Goal: Check status: Check status

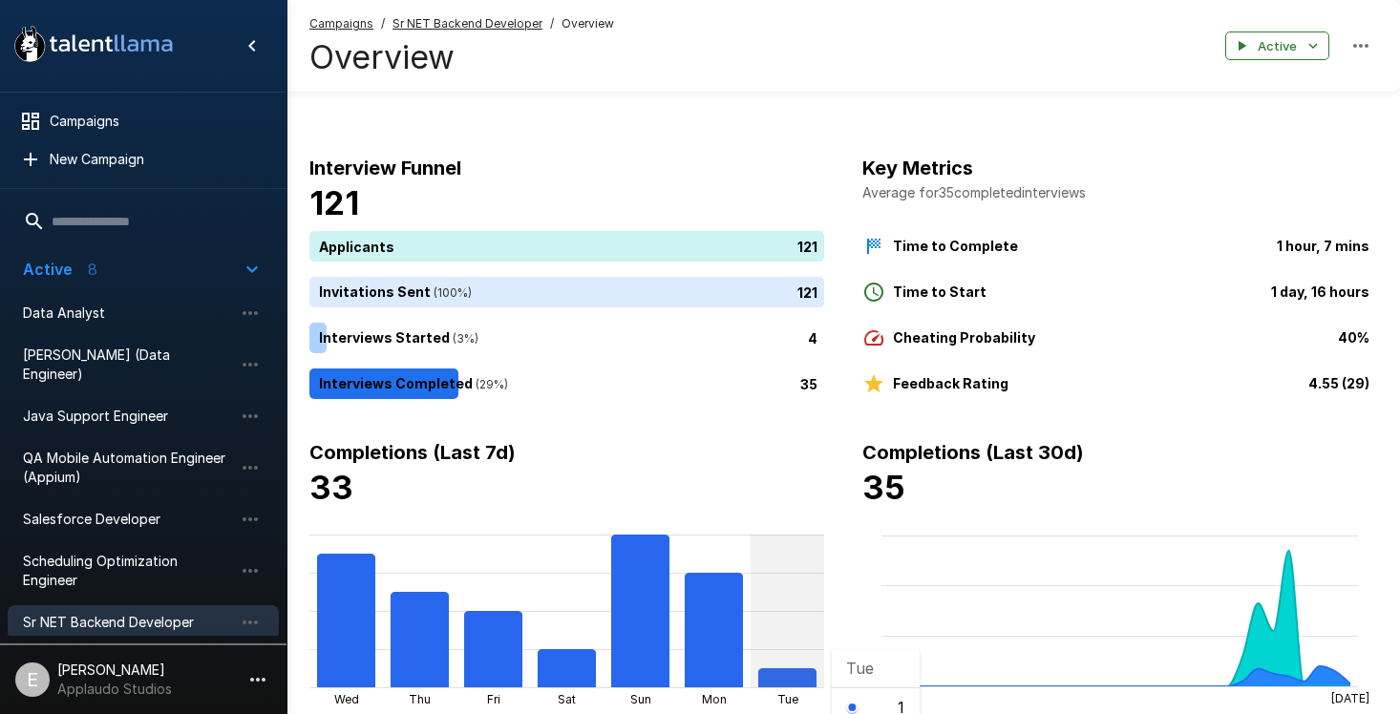
scroll to position [286, 0]
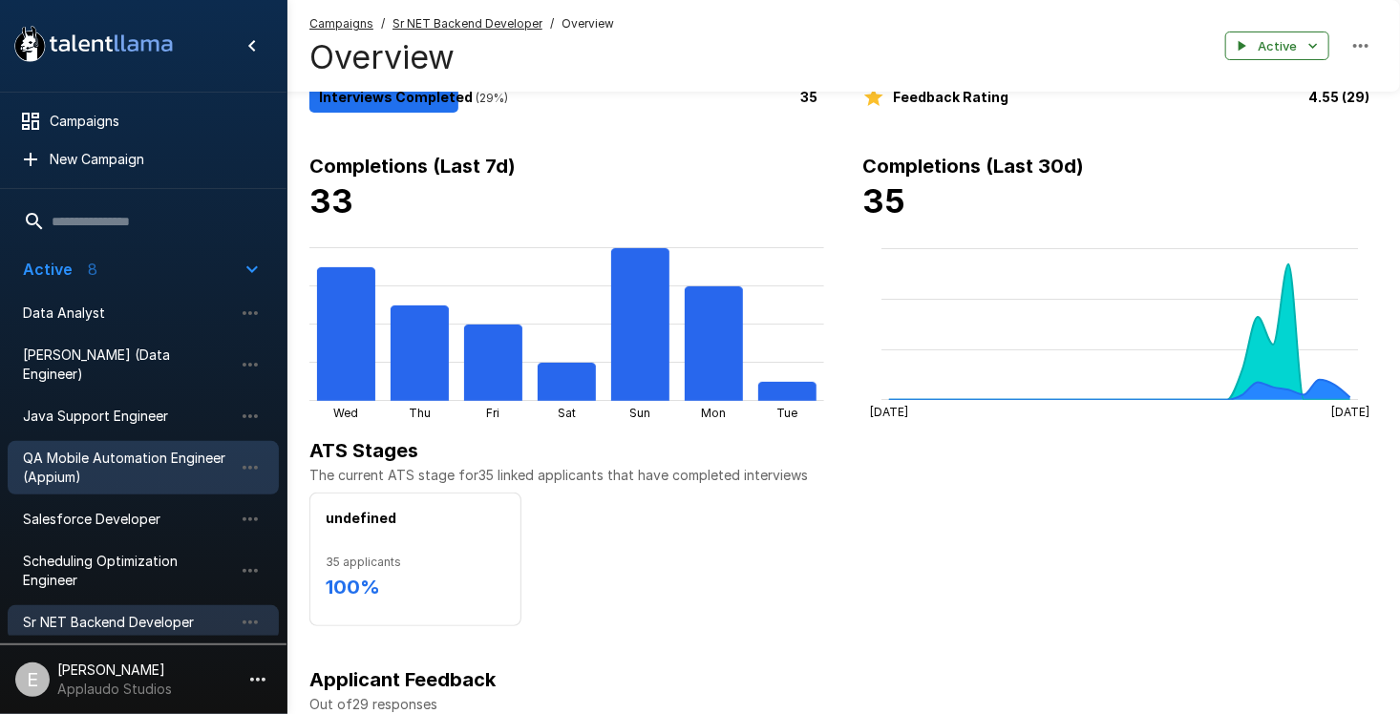
click at [100, 449] on span "QA Mobile Automation Engineer (Appium)" at bounding box center [128, 468] width 210 height 38
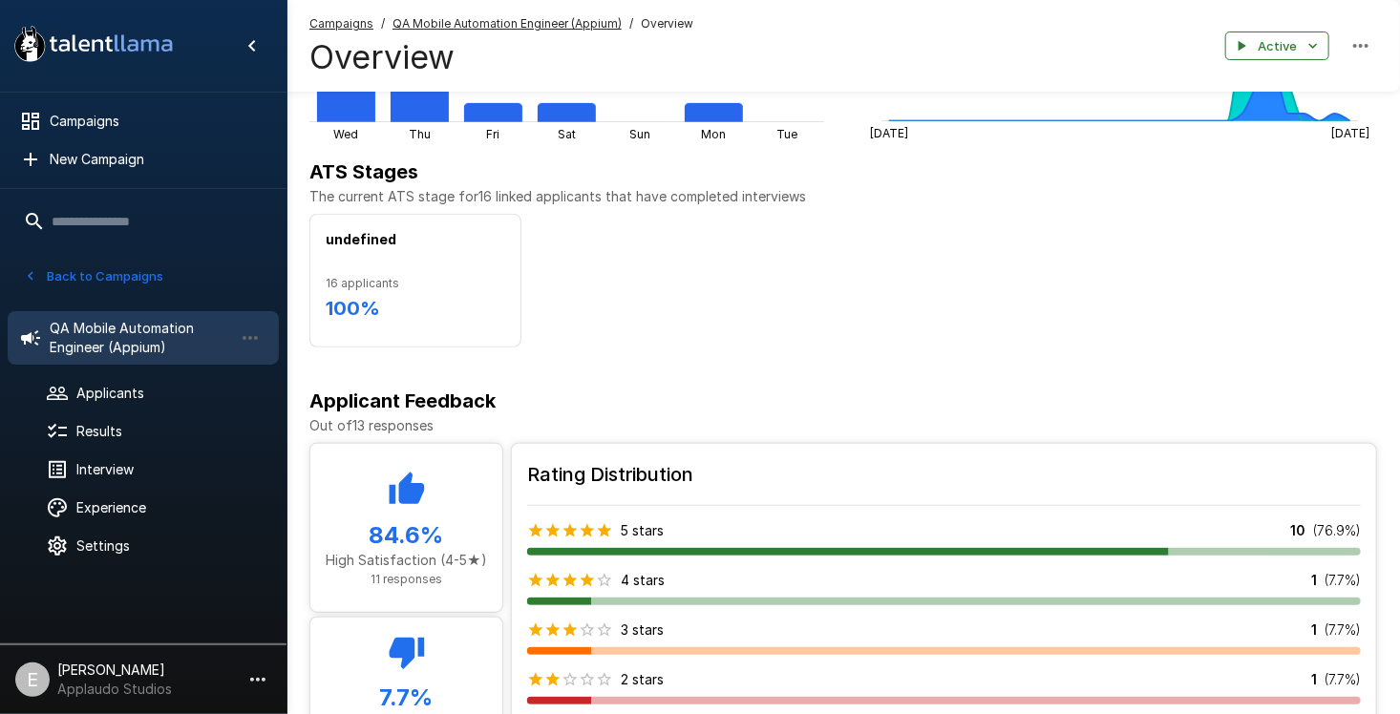
scroll to position [183, 0]
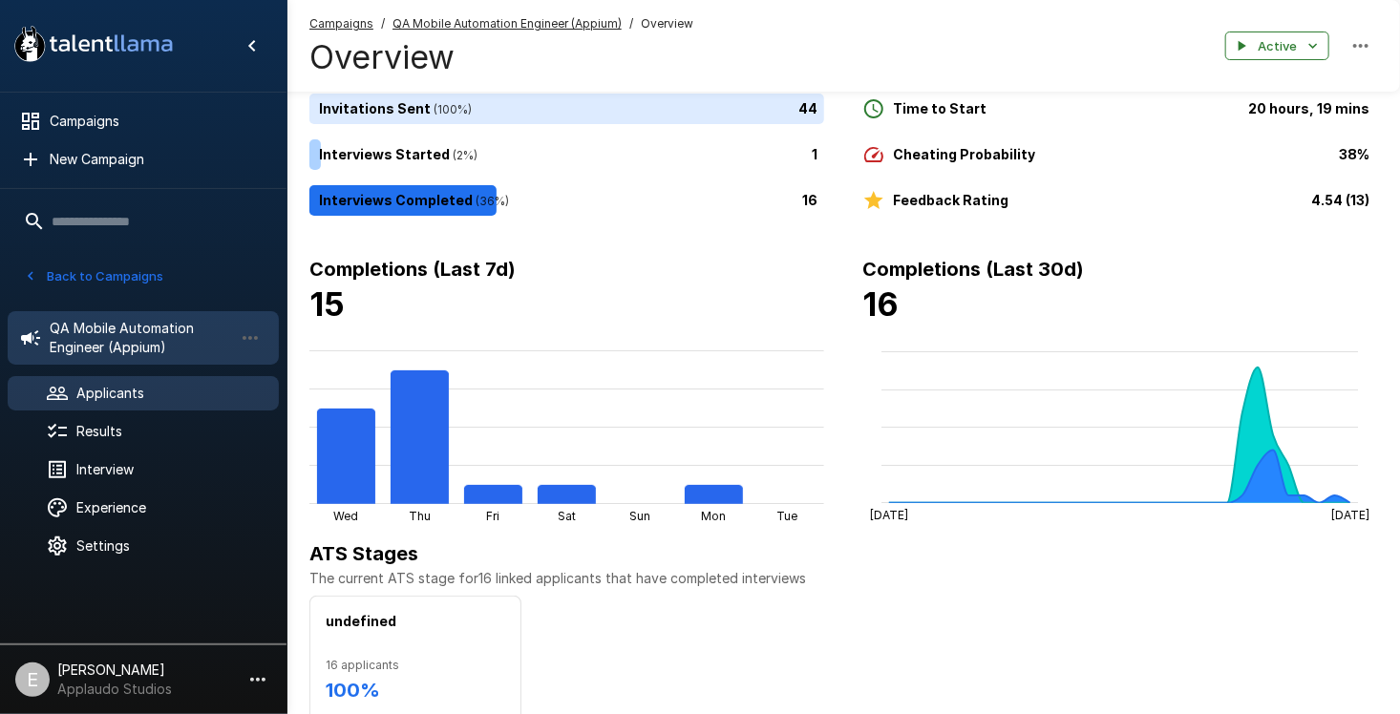
click at [131, 408] on div "Applicants" at bounding box center [143, 393] width 271 height 34
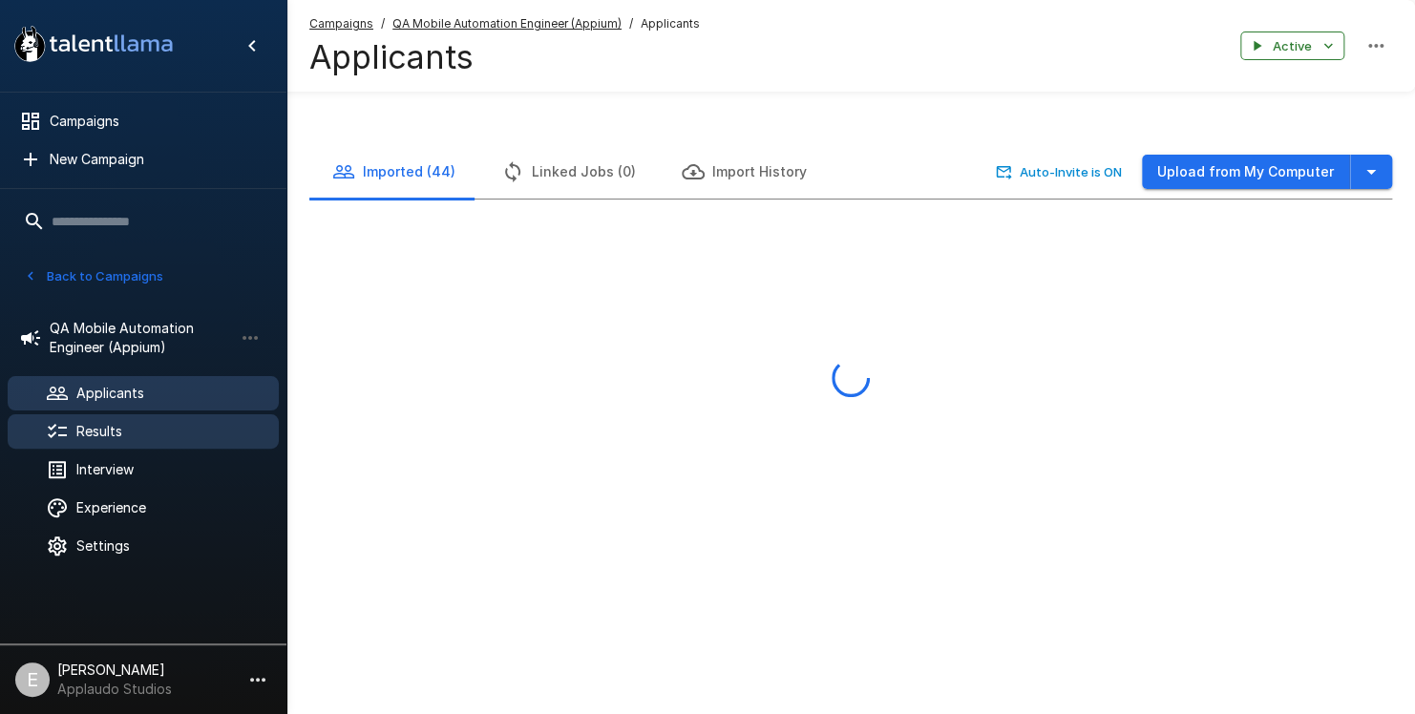
click at [127, 436] on span "Results" at bounding box center [169, 431] width 187 height 19
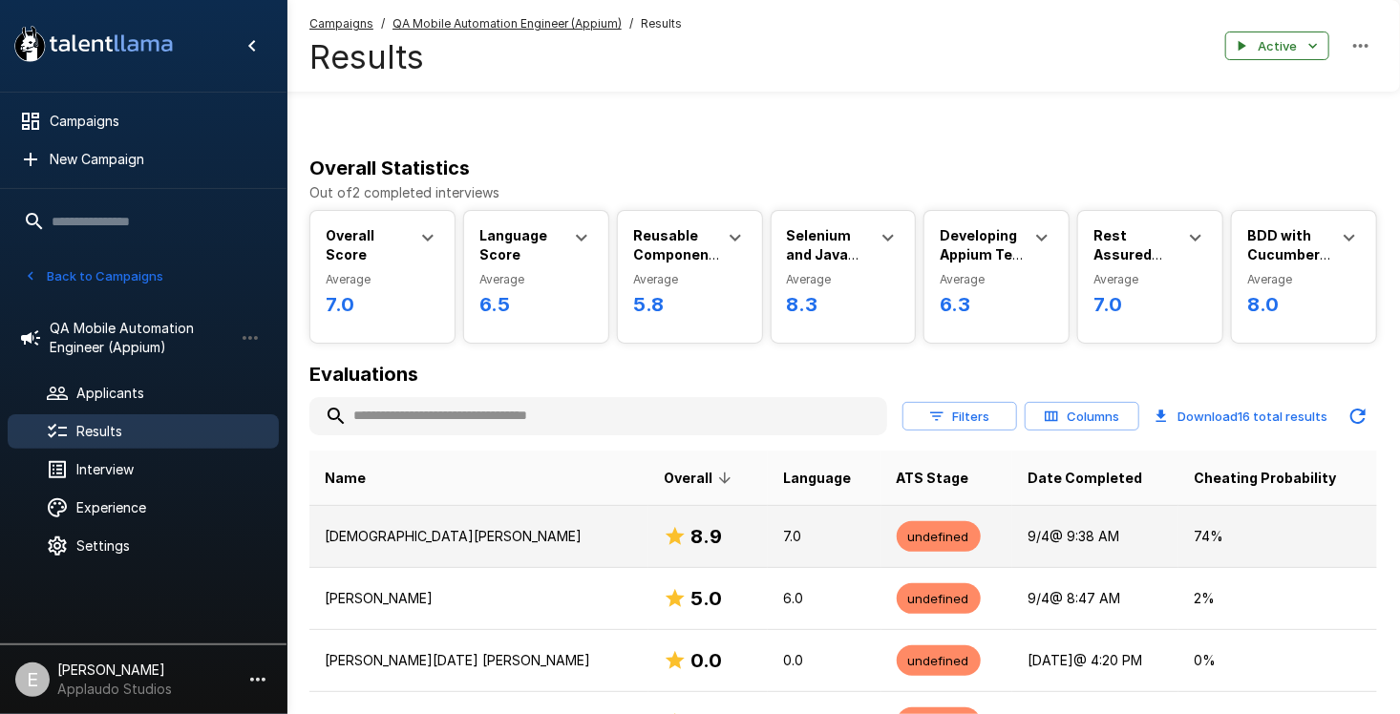
click at [783, 534] on p "7.0" at bounding box center [824, 536] width 82 height 19
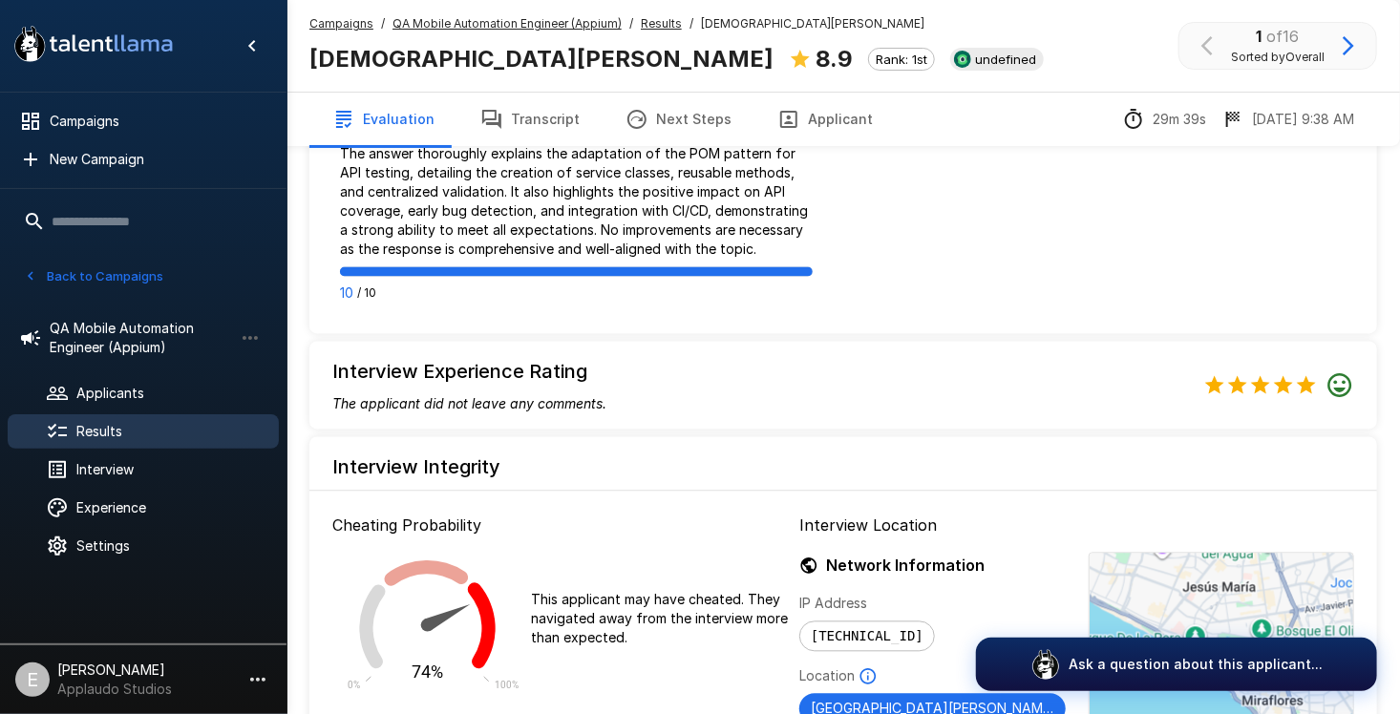
scroll to position [1757, 0]
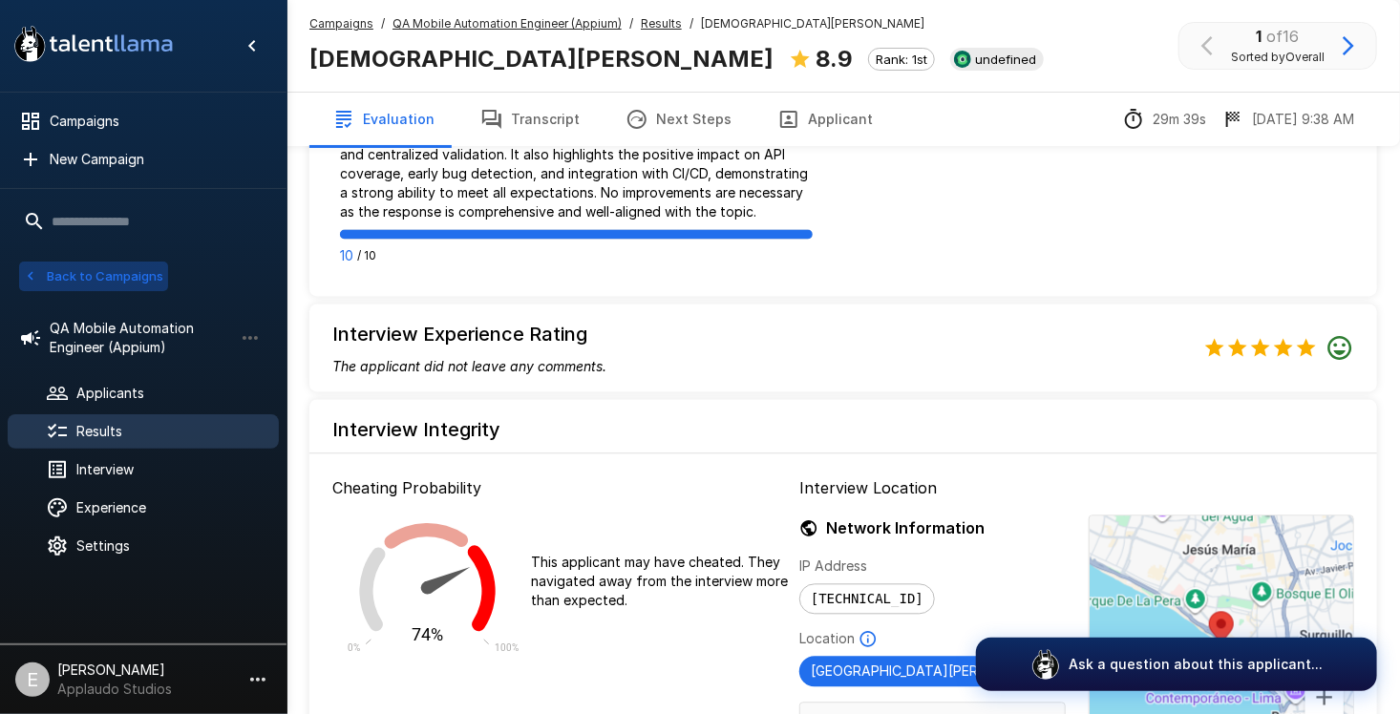
click at [133, 267] on button "Back to Campaigns" at bounding box center [93, 277] width 149 height 30
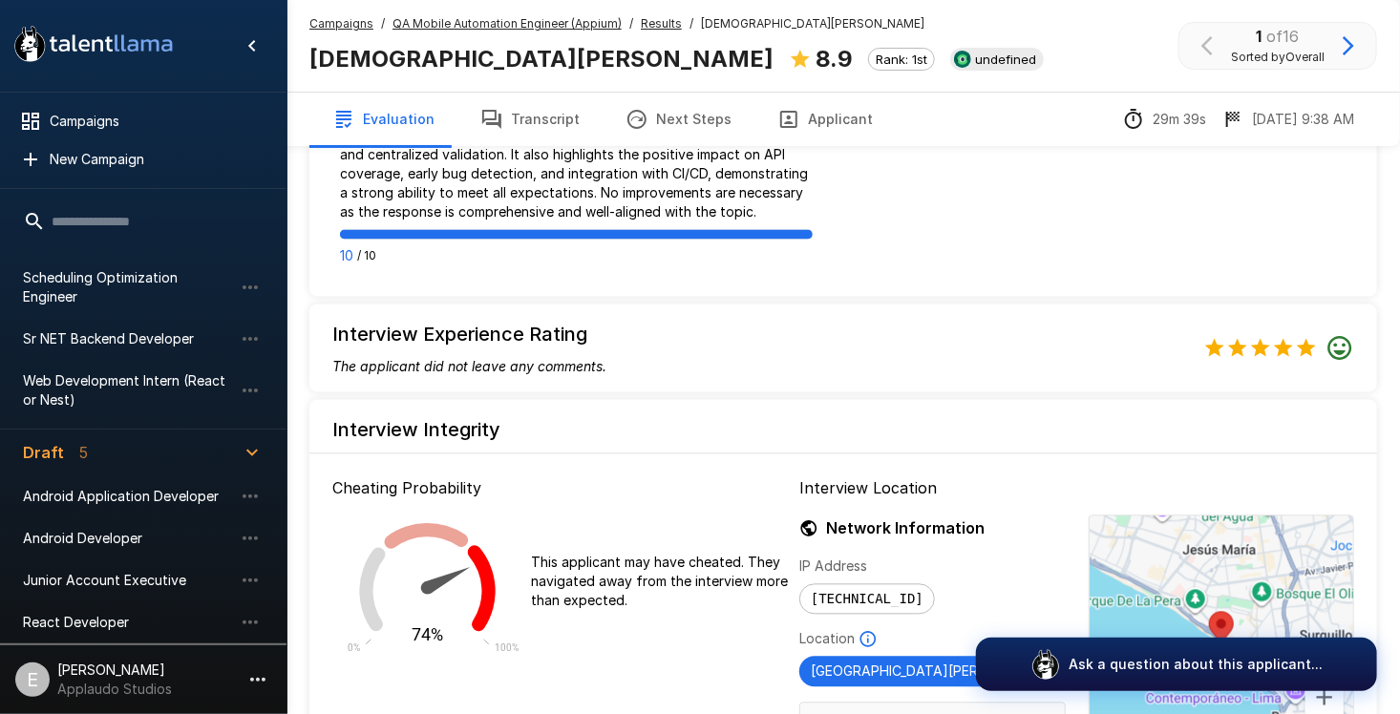
scroll to position [367, 0]
